Goal: Information Seeking & Learning: Learn about a topic

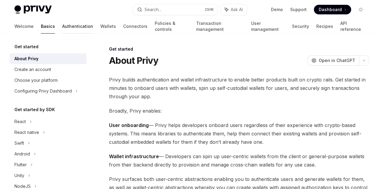
click at [62, 26] on link "Authentication" at bounding box center [77, 26] width 31 height 14
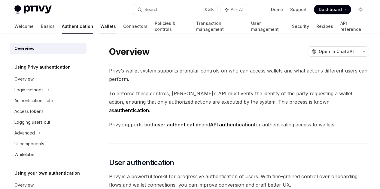
click at [100, 26] on link "Wallets" at bounding box center [108, 26] width 16 height 14
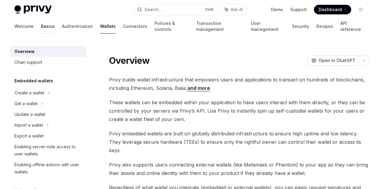
click at [41, 29] on link "Basics" at bounding box center [48, 26] width 14 height 14
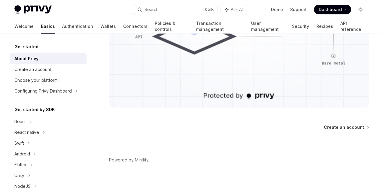
scroll to position [635, 0]
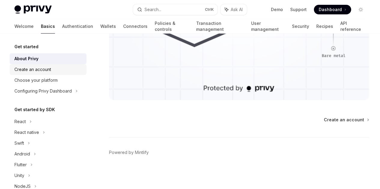
click at [66, 73] on link "Create an account" at bounding box center [48, 69] width 77 height 11
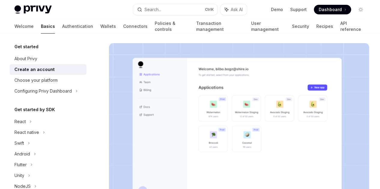
scroll to position [160, 0]
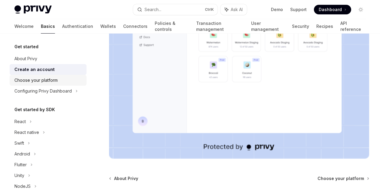
click at [20, 78] on div "Choose your platform" at bounding box center [35, 80] width 43 height 7
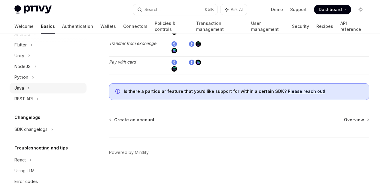
scroll to position [130, 0]
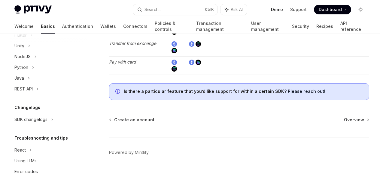
click at [280, 9] on link "Demo" at bounding box center [277, 10] width 12 height 6
click at [62, 29] on link "Authentication" at bounding box center [77, 26] width 31 height 14
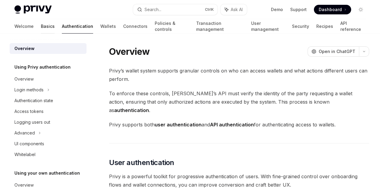
click at [41, 26] on link "Basics" at bounding box center [48, 26] width 14 height 14
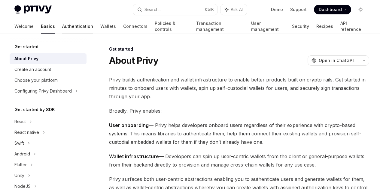
click at [62, 26] on link "Authentication" at bounding box center [77, 26] width 31 height 14
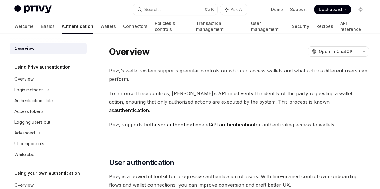
click at [62, 27] on link "Authentication" at bounding box center [77, 26] width 31 height 14
click at [27, 80] on div "Overview" at bounding box center [23, 79] width 19 height 7
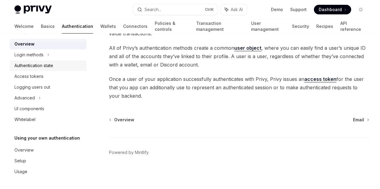
scroll to position [228, 0]
click at [47, 149] on div "Overview" at bounding box center [48, 150] width 68 height 7
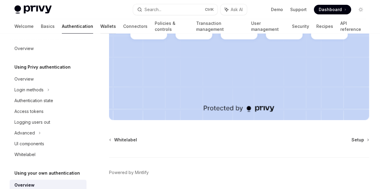
click at [100, 31] on link "Wallets" at bounding box center [108, 26] width 16 height 14
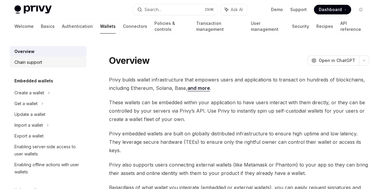
click at [41, 62] on div "Chain support" at bounding box center [28, 62] width 28 height 7
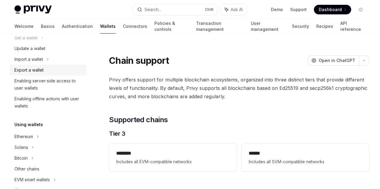
scroll to position [90, 0]
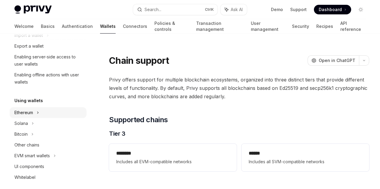
click at [30, 7] on div "Ethereum" at bounding box center [29, 2] width 30 height 7
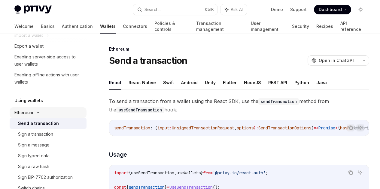
click at [36, 112] on icon at bounding box center [37, 113] width 7 height 2
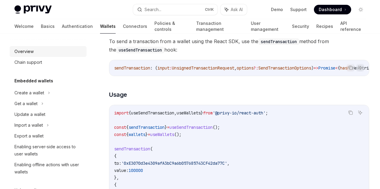
click at [35, 50] on div "Overview" at bounding box center [48, 51] width 68 height 7
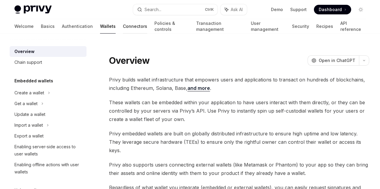
click at [123, 24] on link "Connectors" at bounding box center [135, 26] width 24 height 14
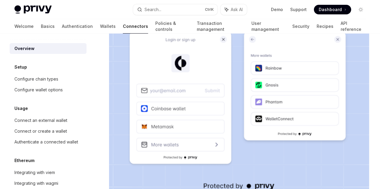
scroll to position [168, 0]
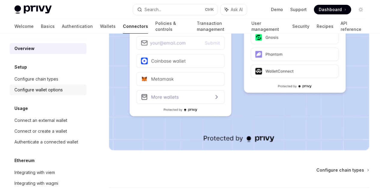
click at [39, 91] on div "Configure wallet options" at bounding box center [38, 89] width 48 height 7
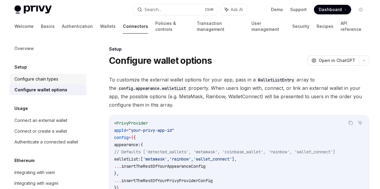
click at [46, 77] on div "Configure chain types" at bounding box center [36, 79] width 44 height 7
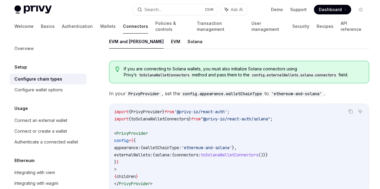
scroll to position [90, 0]
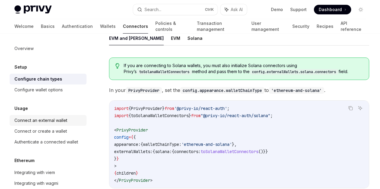
click at [65, 120] on div "Connect an external wallet" at bounding box center [40, 120] width 53 height 7
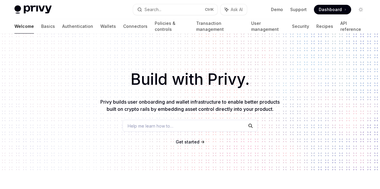
click at [50, 11] on img at bounding box center [32, 9] width 37 height 8
type textarea "*"
click at [183, 145] on span "Get started" at bounding box center [188, 142] width 24 height 5
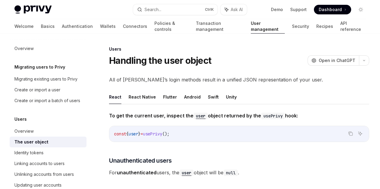
click at [327, 14] on span at bounding box center [332, 10] width 37 height 10
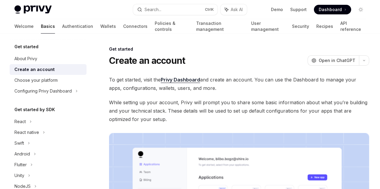
click at [38, 8] on img at bounding box center [32, 9] width 37 height 8
type textarea "*"
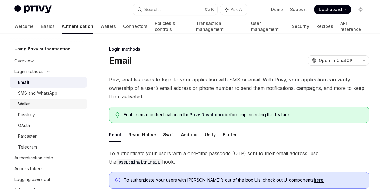
scroll to position [30, 0]
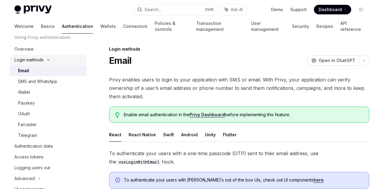
click at [27, 57] on div "Login methods" at bounding box center [28, 59] width 29 height 7
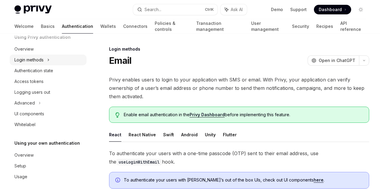
click at [43, 59] on div "Login methods" at bounding box center [28, 59] width 29 height 7
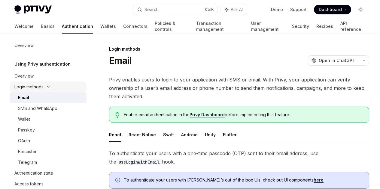
scroll to position [0, 0]
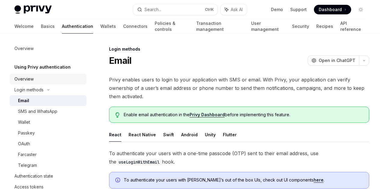
click at [44, 81] on div "Overview" at bounding box center [48, 79] width 68 height 7
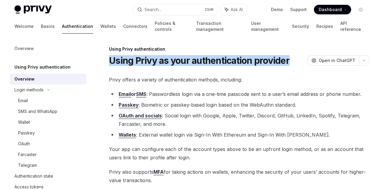
drag, startPoint x: 110, startPoint y: 58, endPoint x: 149, endPoint y: 82, distance: 45.5
click at [149, 66] on h1 "Using Privy as your authentication provider" at bounding box center [199, 60] width 180 height 11
copy h1 "Using Privy as your authentication provider"
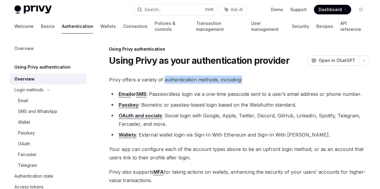
drag, startPoint x: 163, startPoint y: 101, endPoint x: 249, endPoint y: 102, distance: 85.3
click at [249, 84] on span "Privy offers a variety of authentication methods, including:" at bounding box center [239, 80] width 260 height 8
copy span "authentication methods, including:"
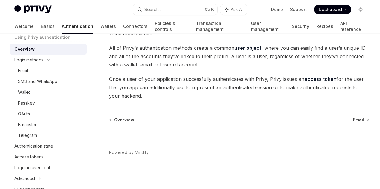
scroll to position [180, 0]
click at [21, 71] on div "Email" at bounding box center [23, 70] width 10 height 7
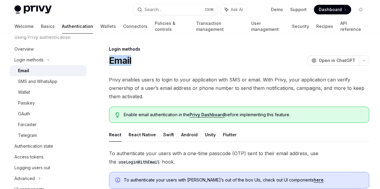
drag, startPoint x: 111, startPoint y: 60, endPoint x: 135, endPoint y: 58, distance: 23.8
click at [135, 58] on div "Email OpenAI Open in ChatGPT" at bounding box center [239, 60] width 260 height 11
copy h1 "Email"
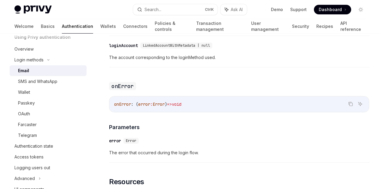
scroll to position [1291, 0]
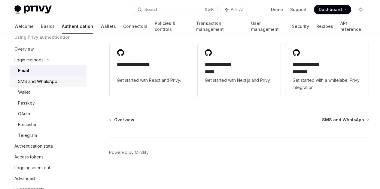
click at [47, 82] on div "SMS and WhatsApp" at bounding box center [37, 81] width 39 height 7
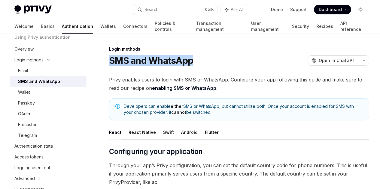
drag, startPoint x: 111, startPoint y: 61, endPoint x: 195, endPoint y: 61, distance: 84.4
click at [195, 61] on div "SMS and WhatsApp OpenAI Open in ChatGPT" at bounding box center [239, 60] width 260 height 11
copy h1 "SMS and WhatsApp"
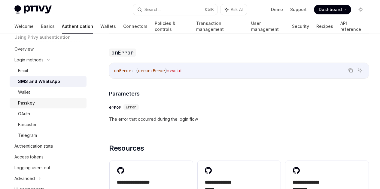
scroll to position [1471, 0]
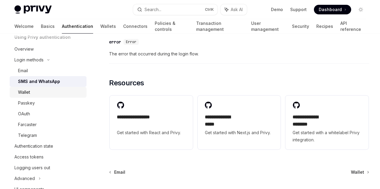
click at [32, 93] on div "Wallet" at bounding box center [50, 92] width 65 height 7
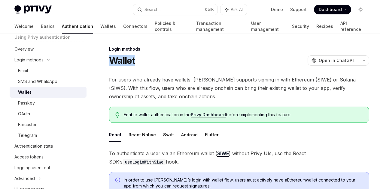
drag, startPoint x: 109, startPoint y: 61, endPoint x: 137, endPoint y: 60, distance: 28.5
copy h1 "Wallet"
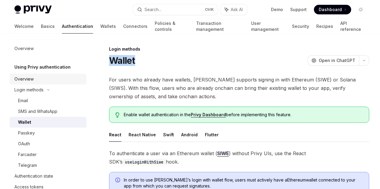
click at [27, 78] on div "Overview" at bounding box center [23, 79] width 19 height 7
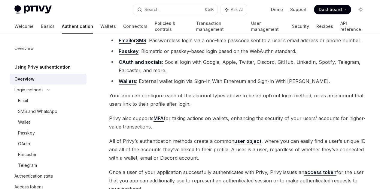
scroll to position [60, 0]
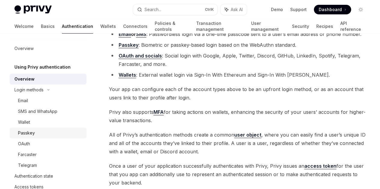
click at [32, 133] on div "Passkey" at bounding box center [26, 133] width 17 height 7
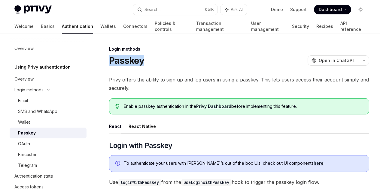
drag, startPoint x: 110, startPoint y: 60, endPoint x: 162, endPoint y: 64, distance: 52.7
click at [162, 64] on div "Passkey OpenAI Open in ChatGPT" at bounding box center [239, 60] width 260 height 11
copy h1 "Passkey"
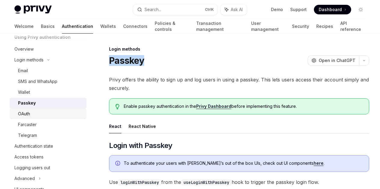
click at [37, 114] on div "OAuth" at bounding box center [50, 113] width 65 height 7
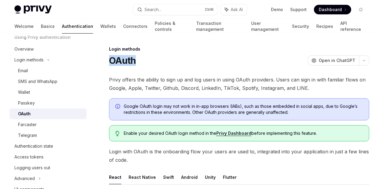
drag, startPoint x: 110, startPoint y: 60, endPoint x: 147, endPoint y: 59, distance: 36.9
click at [147, 59] on div "OAuth OpenAI Open in ChatGPT" at bounding box center [239, 60] width 260 height 11
copy h1 "OAuth"
click at [31, 106] on div "Passkey" at bounding box center [26, 103] width 17 height 7
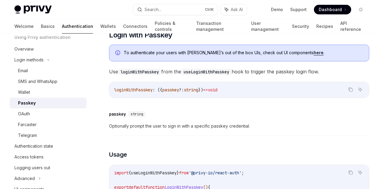
scroll to position [150, 0]
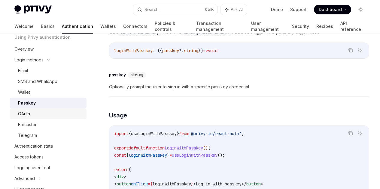
click at [36, 114] on div "OAuth" at bounding box center [50, 113] width 65 height 7
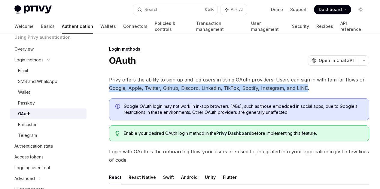
drag, startPoint x: 223, startPoint y: 87, endPoint x: 119, endPoint y: 104, distance: 105.6
click at [119, 92] on span "Privy offers the ability to sign up and log users in using OAuth providers. Use…" at bounding box center [239, 84] width 260 height 17
copy span "Google, Apple, Twitter, Github, Discord, LinkedIn, TikTok, Spotify, Instagram, …"
click at [36, 125] on div "Farcaster" at bounding box center [27, 124] width 19 height 7
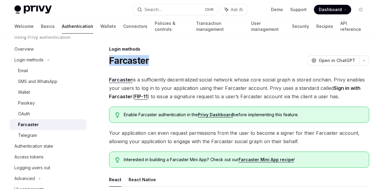
drag, startPoint x: 108, startPoint y: 61, endPoint x: 156, endPoint y: 59, distance: 47.8
copy h1 "Farcaster"
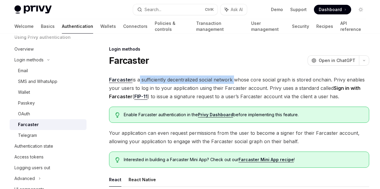
drag, startPoint x: 138, startPoint y: 80, endPoint x: 233, endPoint y: 75, distance: 94.4
copy span "a sufficiently decentralized social network"
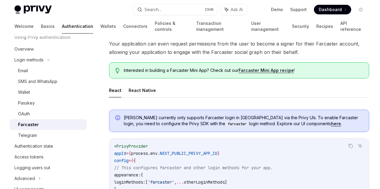
scroll to position [90, 0]
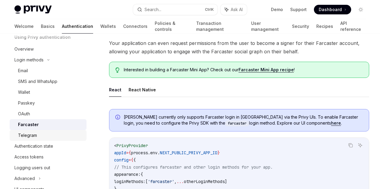
click at [37, 135] on div "Telegram" at bounding box center [50, 135] width 65 height 7
type textarea "*"
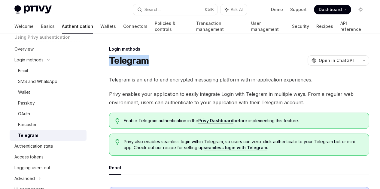
drag, startPoint x: 109, startPoint y: 58, endPoint x: 158, endPoint y: 61, distance: 49.6
click at [158, 61] on div "Telegram OpenAI Open in ChatGPT" at bounding box center [239, 60] width 260 height 11
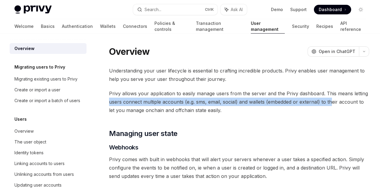
drag, startPoint x: 226, startPoint y: 110, endPoint x: 147, endPoint y: 126, distance: 79.9
click at [147, 115] on span "Privy allows your application to easily manage users from the server and the Pr…" at bounding box center [239, 101] width 260 height 25
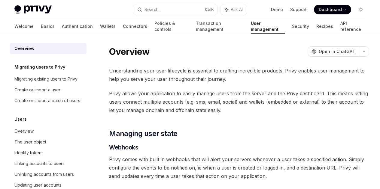
click at [199, 115] on span "Privy allows your application to easily manage users from the server and the Pr…" at bounding box center [239, 101] width 260 height 25
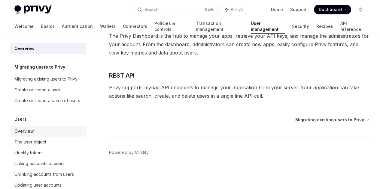
scroll to position [60, 0]
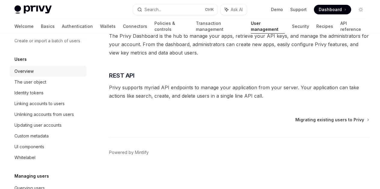
click at [36, 75] on div "Overview" at bounding box center [48, 71] width 68 height 7
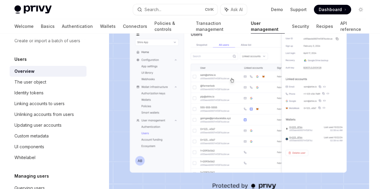
scroll to position [120, 0]
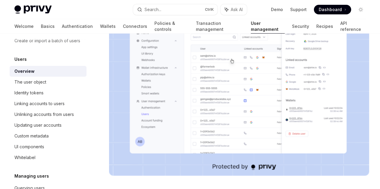
click at [218, 95] on img at bounding box center [239, 83] width 260 height 186
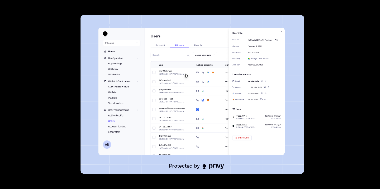
click at [327, 68] on div at bounding box center [190, 94] width 380 height 189
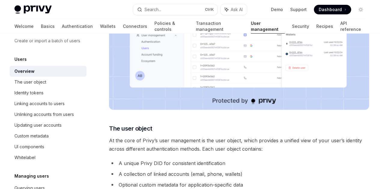
scroll to position [180, 0]
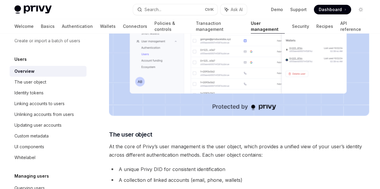
drag, startPoint x: 131, startPoint y: 94, endPoint x: 162, endPoint y: 105, distance: 33.0
click at [162, 143] on span "At the core of Privy’s user management is the user object, which provides a uni…" at bounding box center [239, 151] width 260 height 17
copy span "a unified view of your user’s identity across different authentication methods"
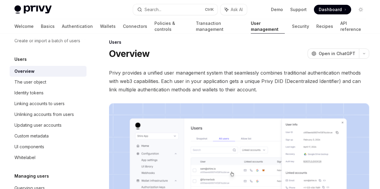
scroll to position [0, 0]
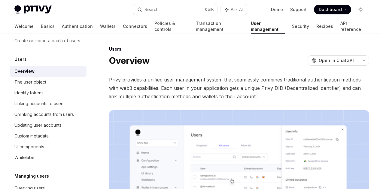
drag, startPoint x: 110, startPoint y: 48, endPoint x: 150, endPoint y: 61, distance: 42.4
click at [150, 61] on div "Users Overview OpenAI Open in ChatGPT" at bounding box center [239, 56] width 260 height 20
copy div "Users Overview"
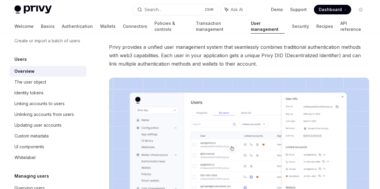
scroll to position [60, 0]
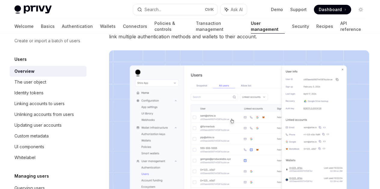
click at [199, 118] on img at bounding box center [239, 143] width 260 height 186
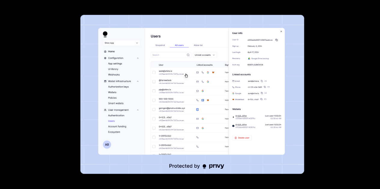
click at [346, 62] on div at bounding box center [190, 94] width 380 height 189
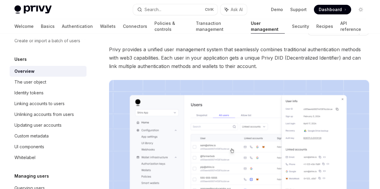
scroll to position [0, 0]
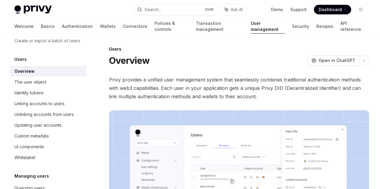
click at [209, 101] on span "Privy provides a unified user management system that seamlessly combines tradit…" at bounding box center [239, 88] width 260 height 25
drag, startPoint x: 110, startPoint y: 95, endPoint x: 165, endPoint y: 104, distance: 56.6
click at [165, 101] on span "Privy provides a unified user management system that seamlessly combines tradit…" at bounding box center [239, 88] width 260 height 25
copy span "Each user in your application gets a unique Privy DID (Decentralized Identifier)"
click at [198, 101] on span "Privy provides a unified user management system that seamlessly combines tradit…" at bounding box center [239, 88] width 260 height 25
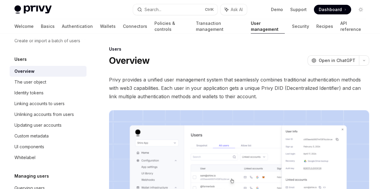
drag, startPoint x: 177, startPoint y: 104, endPoint x: 192, endPoint y: 111, distance: 16.0
click at [192, 101] on span "Privy provides a unified user management system that seamlessly combines tradit…" at bounding box center [239, 88] width 260 height 25
copy span "can link multiple authentication methods and wallets to their account"
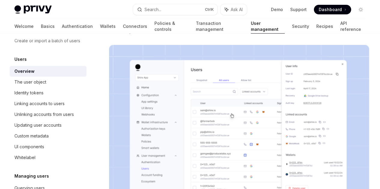
scroll to position [120, 0]
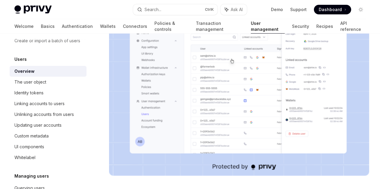
click at [191, 85] on img at bounding box center [239, 83] width 260 height 186
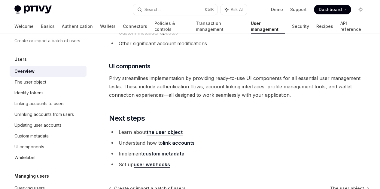
scroll to position [660, 0]
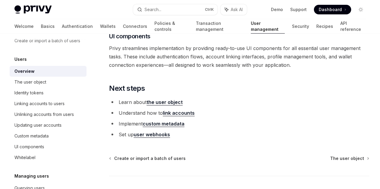
click at [188, 116] on link "link accounts" at bounding box center [179, 113] width 32 height 6
type textarea "*"
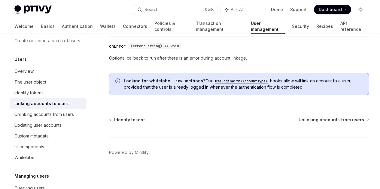
scroll to position [856, 0]
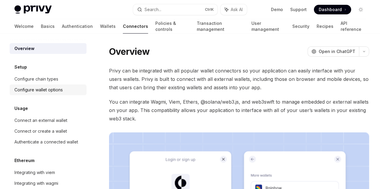
click at [56, 91] on div "Configure wallet options" at bounding box center [38, 89] width 48 height 7
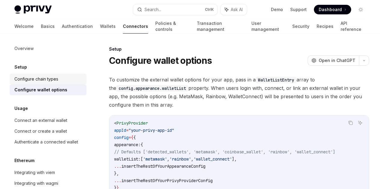
click at [48, 81] on div "Configure chain types" at bounding box center [36, 79] width 44 height 7
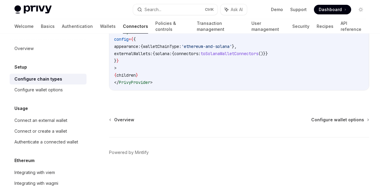
scroll to position [239, 0]
click at [100, 29] on link "Wallets" at bounding box center [108, 26] width 16 height 14
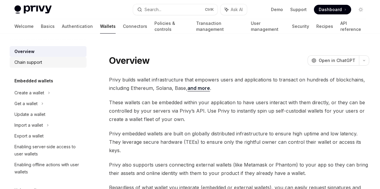
click at [49, 64] on div "Chain support" at bounding box center [48, 62] width 68 height 7
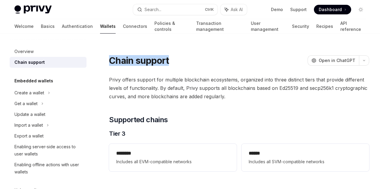
drag, startPoint x: 180, startPoint y: 61, endPoint x: 111, endPoint y: 58, distance: 69.1
click at [111, 58] on div "Chain support OpenAI Open in ChatGPT" at bounding box center [239, 60] width 260 height 11
copy h1 "Chain support"
click at [46, 47] on link "Overview" at bounding box center [48, 51] width 77 height 11
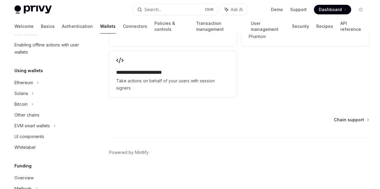
scroll to position [240, 0]
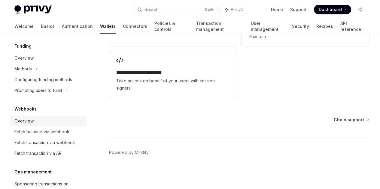
click at [61, 124] on div "Overview" at bounding box center [48, 121] width 68 height 7
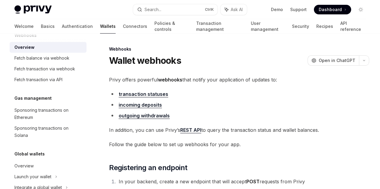
scroll to position [330, 0]
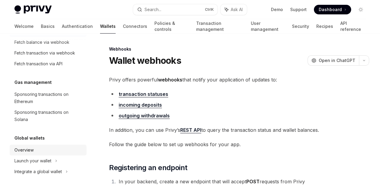
click at [60, 149] on div "Overview" at bounding box center [48, 150] width 68 height 7
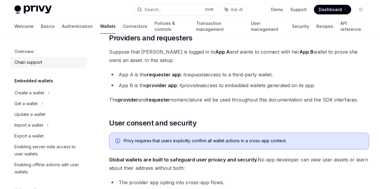
click at [64, 65] on div "Chain support" at bounding box center [48, 62] width 68 height 7
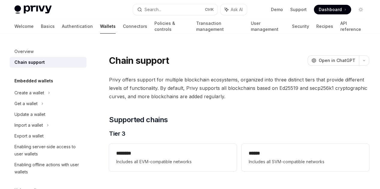
type textarea "*"
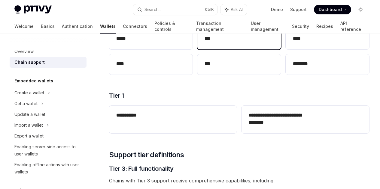
scroll to position [210, 0]
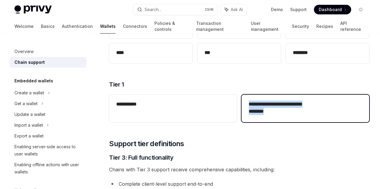
drag, startPoint x: 194, startPoint y: 127, endPoint x: 240, endPoint y: 137, distance: 46.9
click at [241, 122] on div "**********" at bounding box center [305, 109] width 128 height 28
copy h2 "**********"
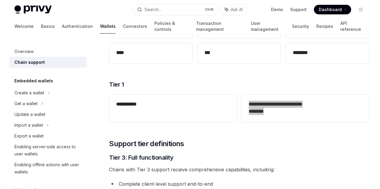
scroll to position [150, 0]
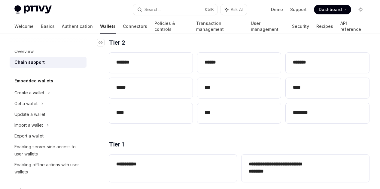
click at [201, 47] on h3 "​ Tier 2" at bounding box center [239, 42] width 260 height 8
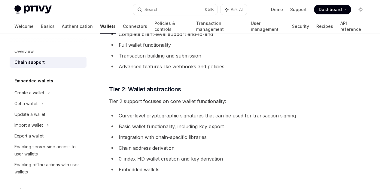
scroll to position [300, 0]
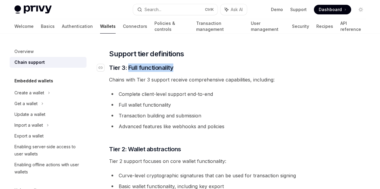
drag, startPoint x: 128, startPoint y: 91, endPoint x: 179, endPoint y: 91, distance: 51.3
click at [179, 72] on h3 "​ Tier 3: Full functionality" at bounding box center [239, 68] width 260 height 8
copy span "Full functionality"
click at [102, 69] on icon "Navigate to header" at bounding box center [100, 68] width 4 height 2
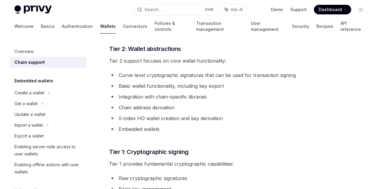
scroll to position [402, 0]
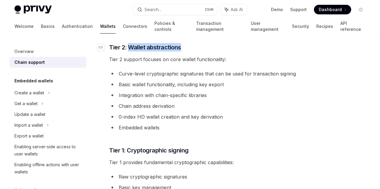
drag, startPoint x: 128, startPoint y: 79, endPoint x: 191, endPoint y: 79, distance: 62.4
click at [191, 52] on h3 "​ Tier 2: Wallet abstractions" at bounding box center [239, 47] width 260 height 8
copy span "Wallet abstractions"
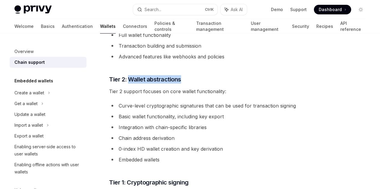
scroll to position [372, 0]
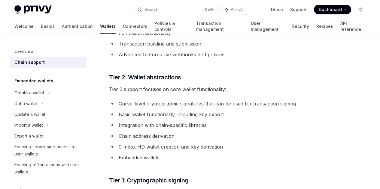
click at [189, 94] on span "Tier 2 support focuses on core wallet functionality:" at bounding box center [239, 89] width 260 height 8
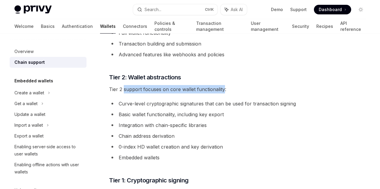
drag, startPoint x: 124, startPoint y: 122, endPoint x: 222, endPoint y: 123, distance: 98.5
click at [222, 94] on span "Tier 2 support focuses on core wallet functionality:" at bounding box center [239, 89] width 260 height 8
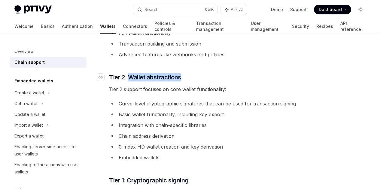
drag, startPoint x: 130, startPoint y: 110, endPoint x: 182, endPoint y: 109, distance: 51.6
click at [181, 82] on span "Tier 2: Wallet abstractions" at bounding box center [145, 77] width 72 height 8
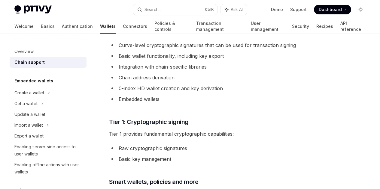
scroll to position [432, 0]
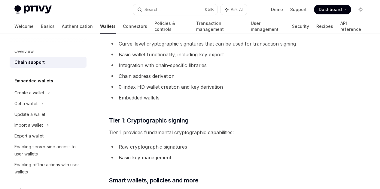
click at [102, 19] on icon "Navigate to header" at bounding box center [100, 18] width 4 height 4
drag, startPoint x: 143, startPoint y: 62, endPoint x: 222, endPoint y: 61, distance: 79.6
click at [222, 34] on span "Tier 2 support focuses on core wallet functionality:" at bounding box center [239, 29] width 260 height 8
copy span "focuses on core wallet functionality"
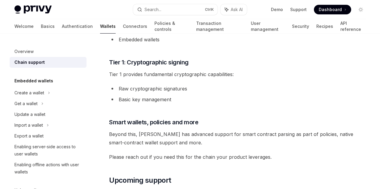
scroll to position [492, 0]
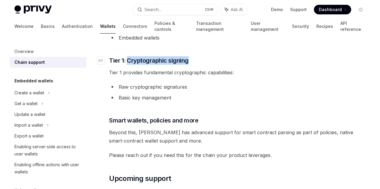
drag, startPoint x: 197, startPoint y: 100, endPoint x: 128, endPoint y: 104, distance: 69.2
click at [128, 65] on h3 "​ Tier 1: Cryptographic signing" at bounding box center [239, 60] width 260 height 8
copy span "Cryptographic signing"
click at [99, 62] on icon "Navigate to header" at bounding box center [100, 60] width 4 height 2
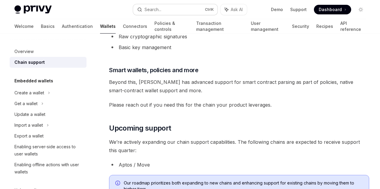
scroll to position [544, 0]
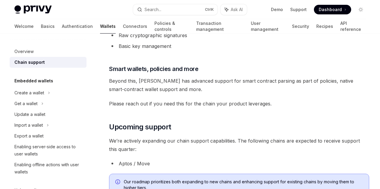
drag, startPoint x: 143, startPoint y: 60, endPoint x: 232, endPoint y: 61, distance: 88.9
click at [232, 25] on span "Tier 1 provides fundamental cryptographic capabilities:" at bounding box center [239, 21] width 260 height 8
copy span "fundamental cryptographic capabilities"
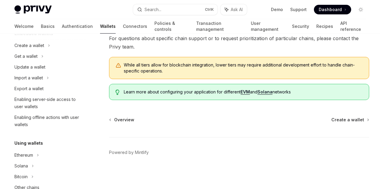
scroll to position [60, 0]
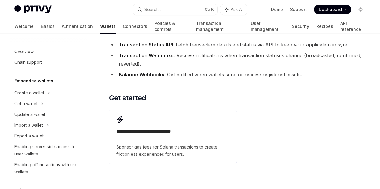
scroll to position [170, 0]
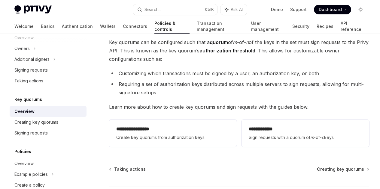
scroll to position [90, 0]
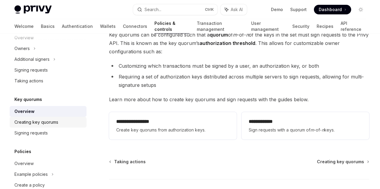
click at [59, 122] on div "Creating key quorums" at bounding box center [48, 122] width 68 height 7
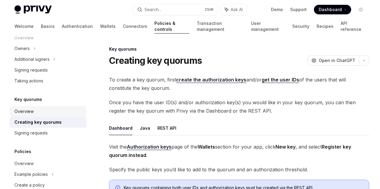
click at [23, 112] on div "Overview" at bounding box center [23, 111] width 19 height 7
type textarea "*"
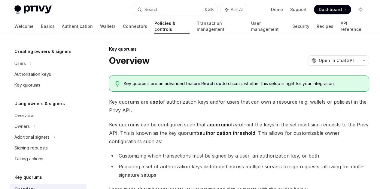
scroll to position [60, 0]
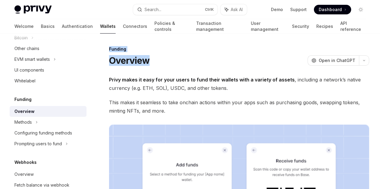
drag, startPoint x: 109, startPoint y: 49, endPoint x: 149, endPoint y: 60, distance: 41.7
click at [149, 60] on div "Funding Overview OpenAI Open in ChatGPT" at bounding box center [239, 56] width 260 height 20
copy div "Funding Overview"
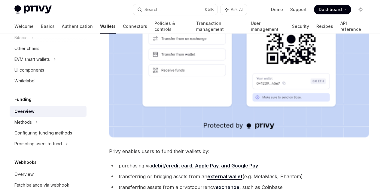
scroll to position [180, 0]
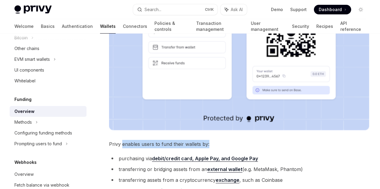
drag, startPoint x: 122, startPoint y: 85, endPoint x: 214, endPoint y: 85, distance: 91.6
click at [214, 140] on span "Privy enables users to fund their wallets by:" at bounding box center [239, 144] width 260 height 8
copy span "enables users to fund their wallets by:"
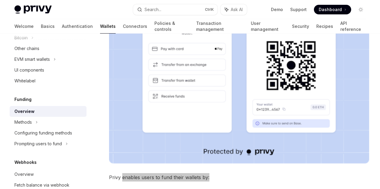
scroll to position [90, 0]
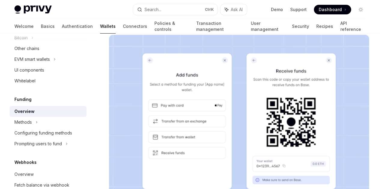
click at [201, 103] on img at bounding box center [239, 128] width 260 height 186
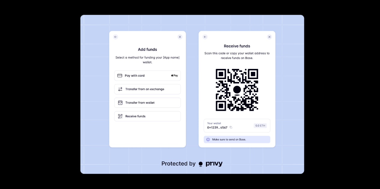
click at [319, 92] on div at bounding box center [190, 94] width 380 height 189
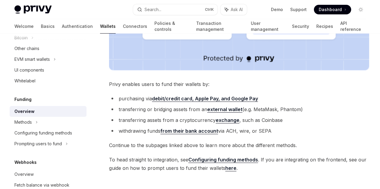
scroll to position [210, 0]
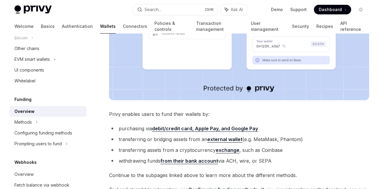
drag, startPoint x: 119, startPoint y: 70, endPoint x: 143, endPoint y: 126, distance: 60.9
click at [143, 126] on ul "purchasing via debit/credit card, Apple Pay, and Google Pay transferring or bri…" at bounding box center [239, 145] width 260 height 41
copy ul "purchasing via debit/credit card, Apple Pay, and Google Pay transferring or bri…"
click at [196, 126] on strong "debit/credit card, Apple Pay, and Google Pay" at bounding box center [205, 129] width 106 height 6
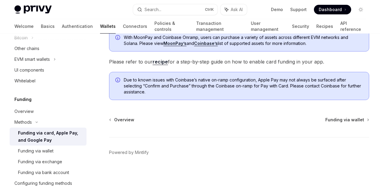
scroll to position [280, 0]
click at [41, 109] on div "Overview" at bounding box center [48, 111] width 68 height 7
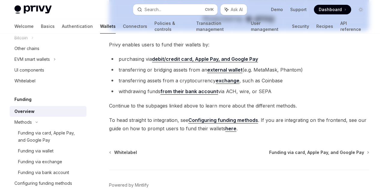
type textarea "*"
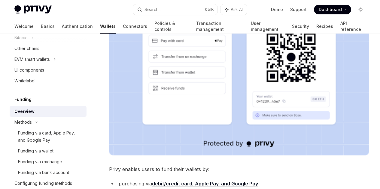
scroll to position [210, 0]
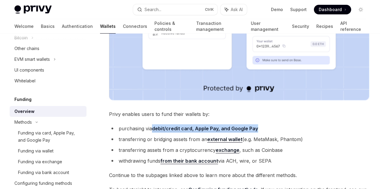
drag, startPoint x: 265, startPoint y: 69, endPoint x: 154, endPoint y: 73, distance: 111.1
click at [154, 73] on div "Funding Overview OpenAI Open in ChatGPT OpenAI Open in ChatGPT Privy makes it e…" at bounding box center [190, 57] width 361 height 468
copy strong "debit/credit card, Apple Pay, and Google Pay"
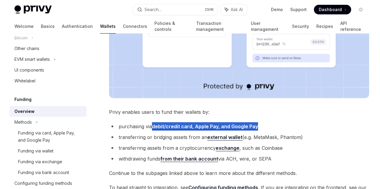
scroll to position [240, 0]
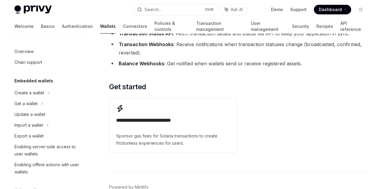
scroll to position [271, 0]
